Goal: Information Seeking & Learning: Compare options

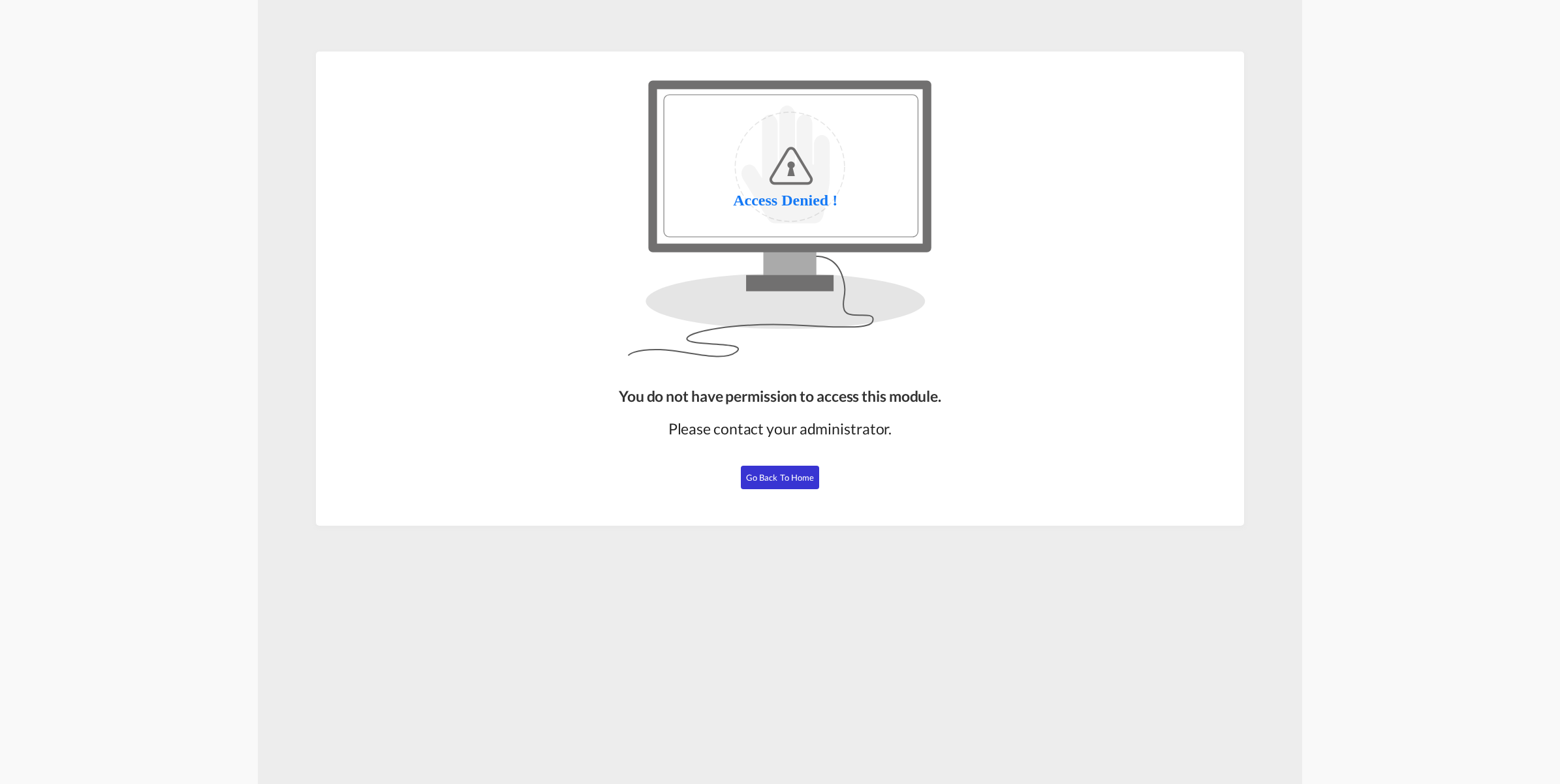
click at [759, 478] on span "Go Back to Home" at bounding box center [780, 477] width 69 height 11
